Goal: Task Accomplishment & Management: Manage account settings

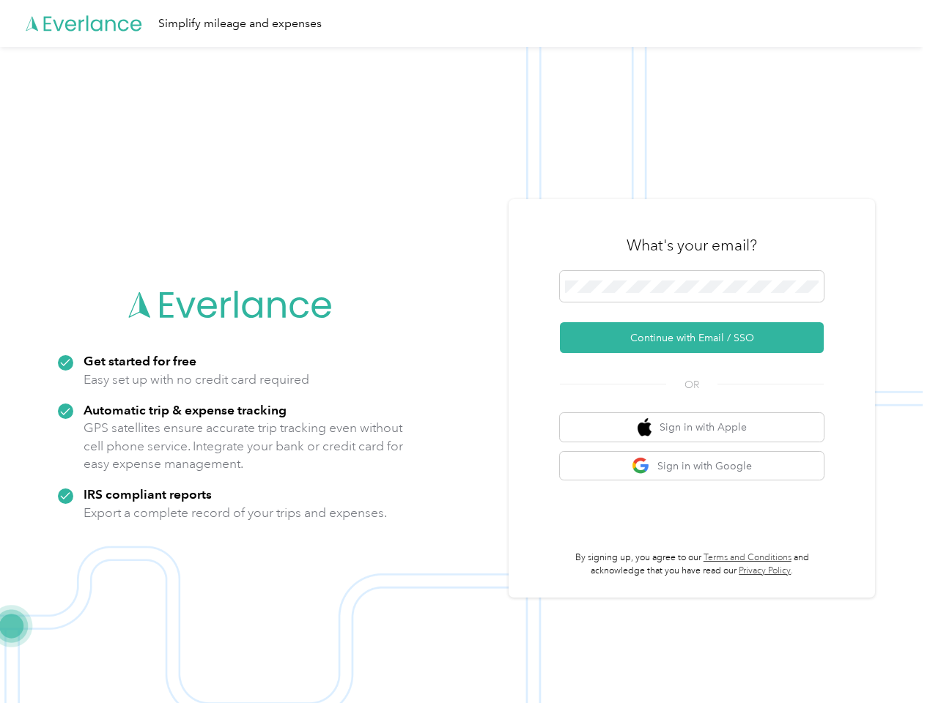
click at [465, 352] on img at bounding box center [461, 398] width 923 height 703
click at [465, 23] on div "Simplify mileage and expenses" at bounding box center [461, 23] width 923 height 47
click at [698, 338] on button "Continue with Email / SSO" at bounding box center [692, 337] width 264 height 31
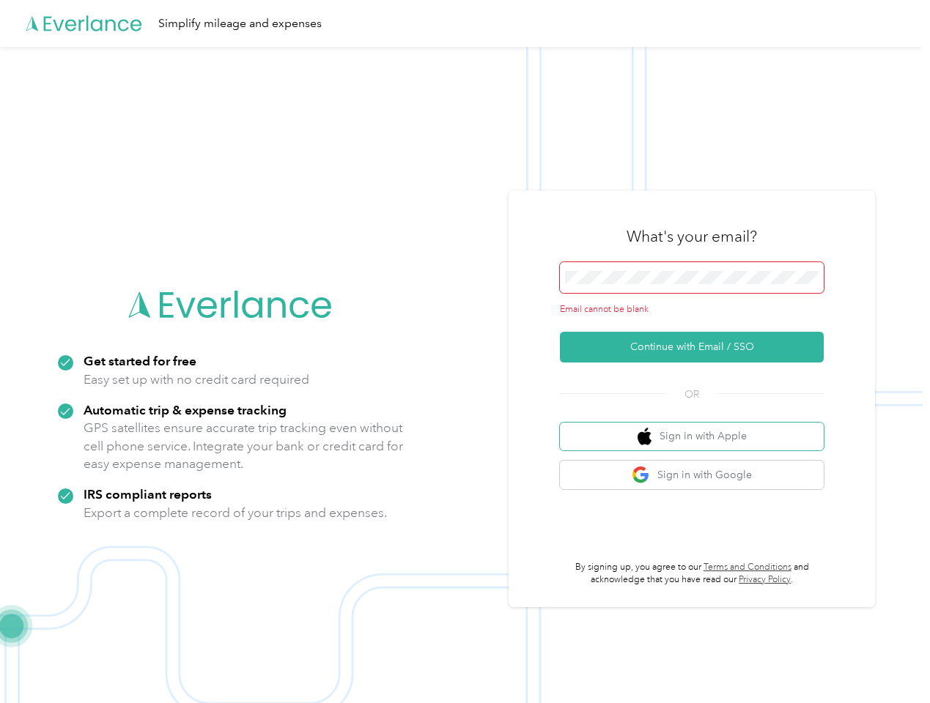
click at [698, 427] on button "Sign in with Apple" at bounding box center [692, 437] width 264 height 29
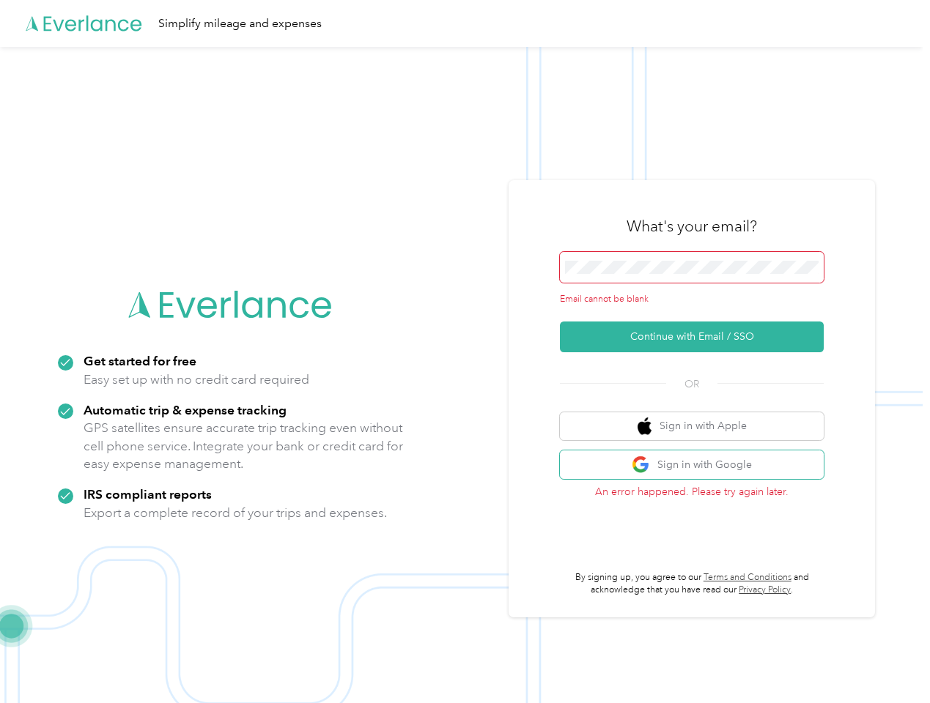
click at [698, 466] on button "Sign in with Google" at bounding box center [692, 465] width 264 height 29
